Goal: Task Accomplishment & Management: Manage account settings

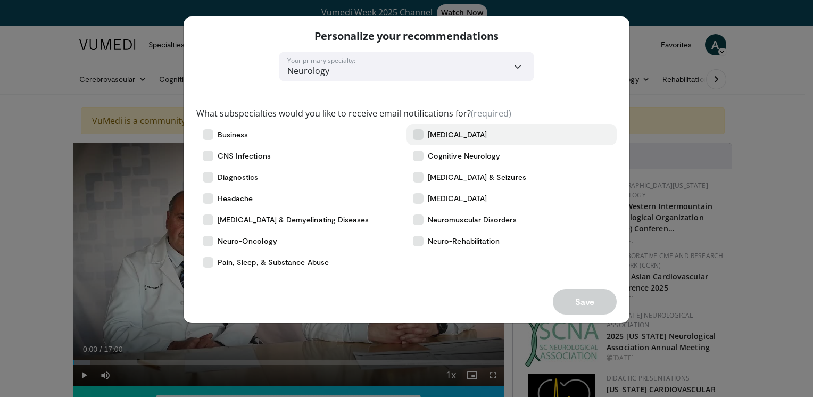
click at [418, 139] on label "[MEDICAL_DATA]" at bounding box center [511, 134] width 210 height 21
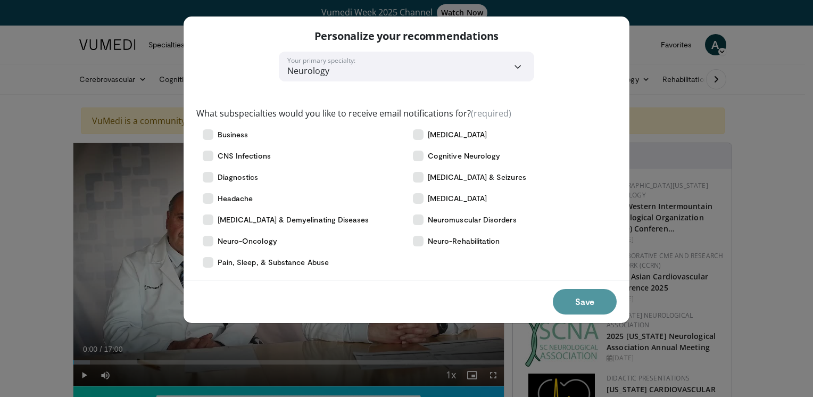
click at [579, 307] on button "Save" at bounding box center [585, 302] width 64 height 26
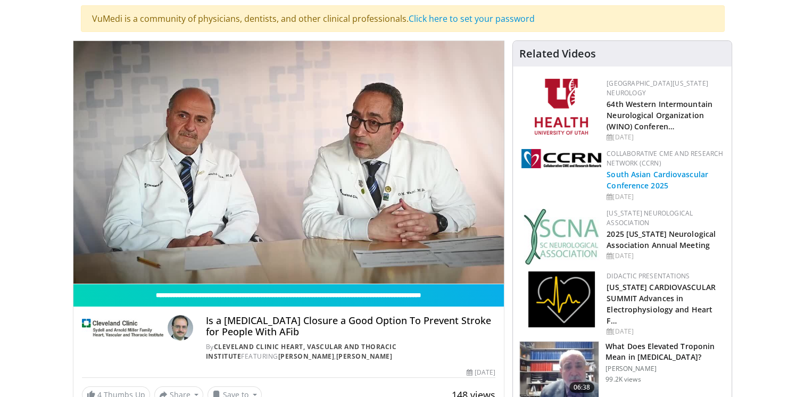
scroll to position [104, 0]
